Goal: Navigation & Orientation: Find specific page/section

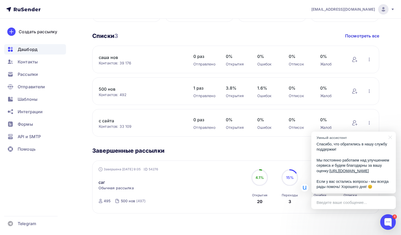
scroll to position [180, 0]
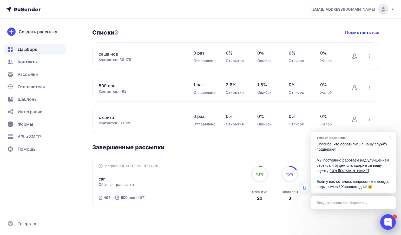
click at [393, 218] on div "4" at bounding box center [394, 217] width 4 height 4
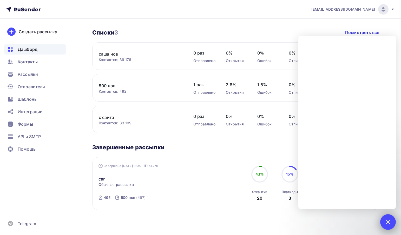
click at [391, 224] on div "4" at bounding box center [388, 222] width 16 height 16
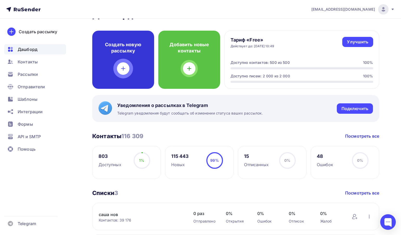
scroll to position [0, 0]
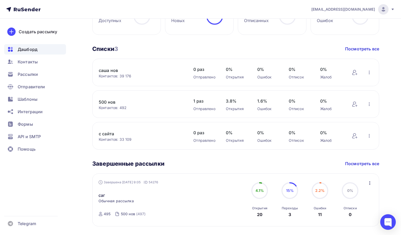
scroll to position [180, 0]
